Goal: Task Accomplishment & Management: Use online tool/utility

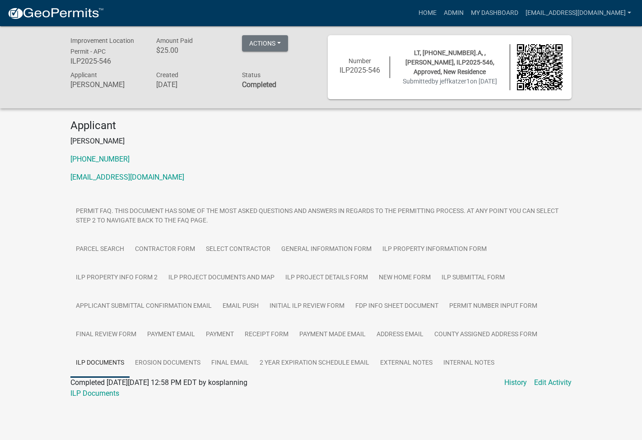
scroll to position [26, 0]
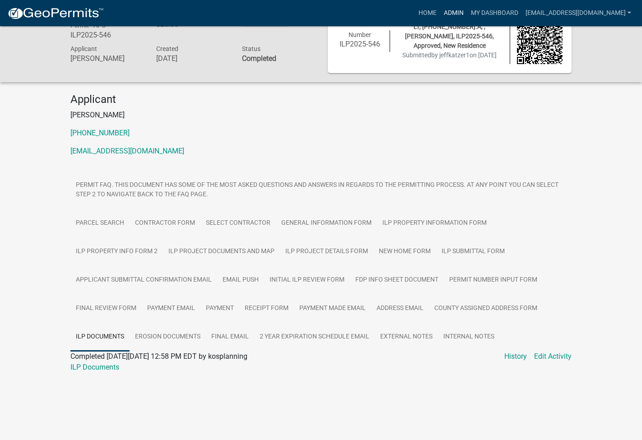
click at [467, 8] on link "Admin" at bounding box center [453, 13] width 27 height 17
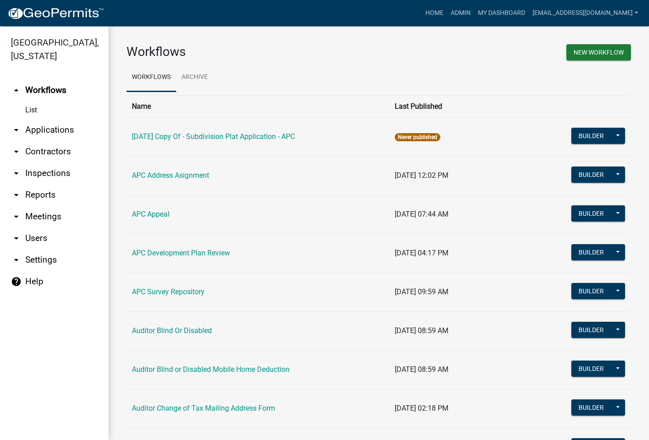
click at [55, 126] on link "arrow_drop_down Applications" at bounding box center [54, 130] width 108 height 22
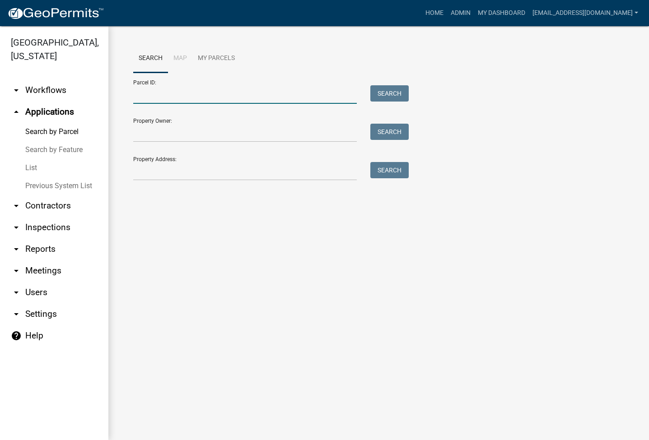
click at [154, 100] on input "Parcel ID:" at bounding box center [245, 94] width 224 height 19
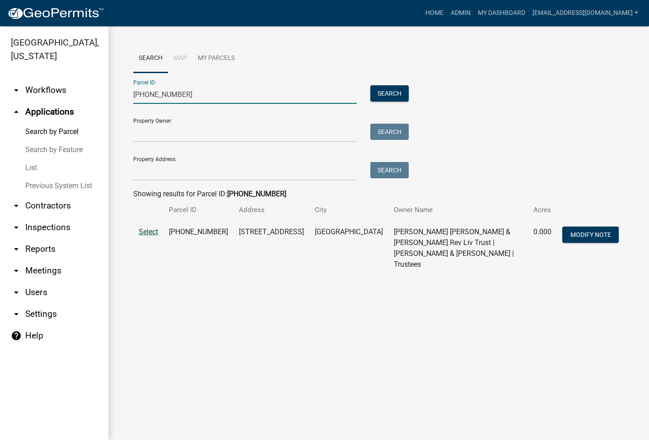
click at [148, 229] on span "Select" at bounding box center [148, 232] width 19 height 9
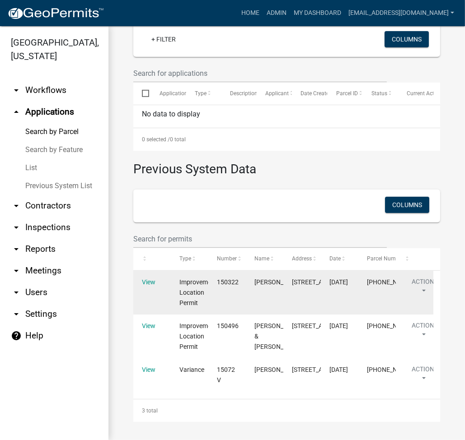
scroll to position [461, 0]
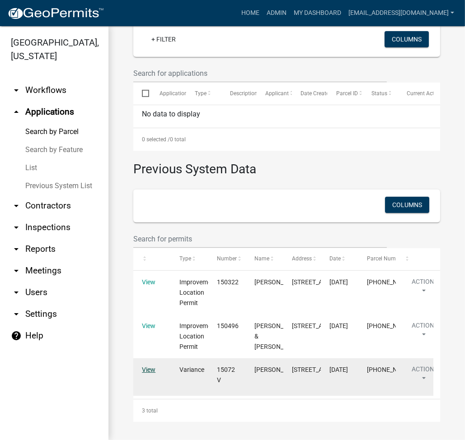
click at [152, 366] on link "View" at bounding box center [149, 369] width 14 height 7
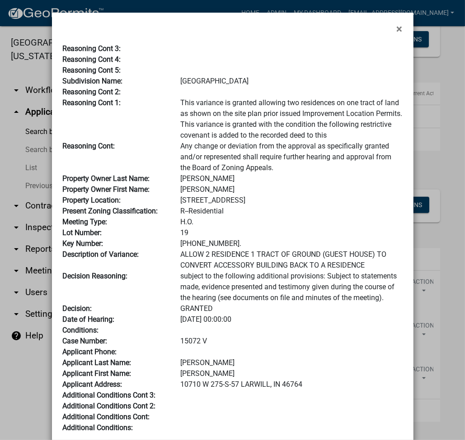
click at [303, 17] on div "×" at bounding box center [232, 24] width 361 height 22
click at [398, 27] on span "×" at bounding box center [399, 29] width 6 height 13
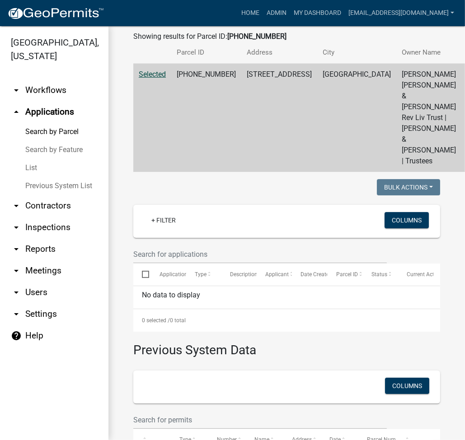
scroll to position [0, 0]
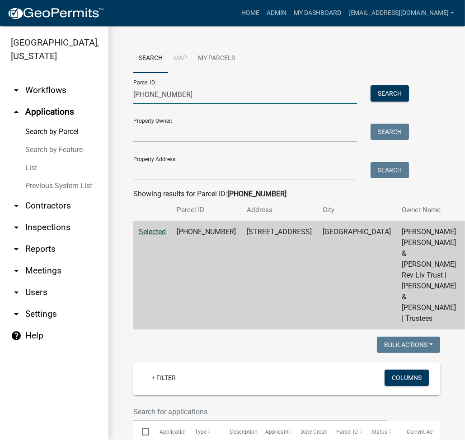
click at [162, 93] on input "005-026-020" at bounding box center [245, 94] width 224 height 19
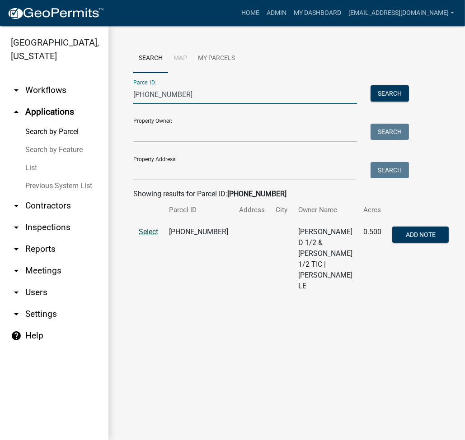
type input "007-053-193"
click at [145, 236] on span "Select" at bounding box center [148, 232] width 19 height 9
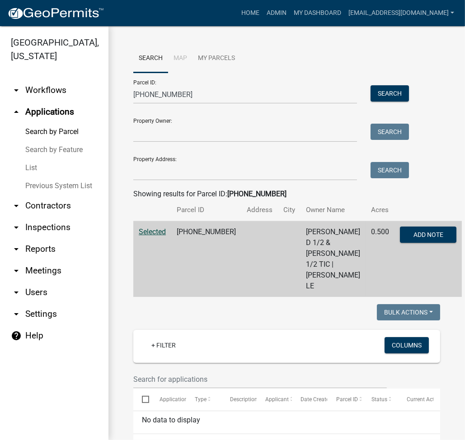
click at [350, 50] on ul "Search Map My Parcels" at bounding box center [286, 58] width 307 height 28
